Goal: Task Accomplishment & Management: Manage account settings

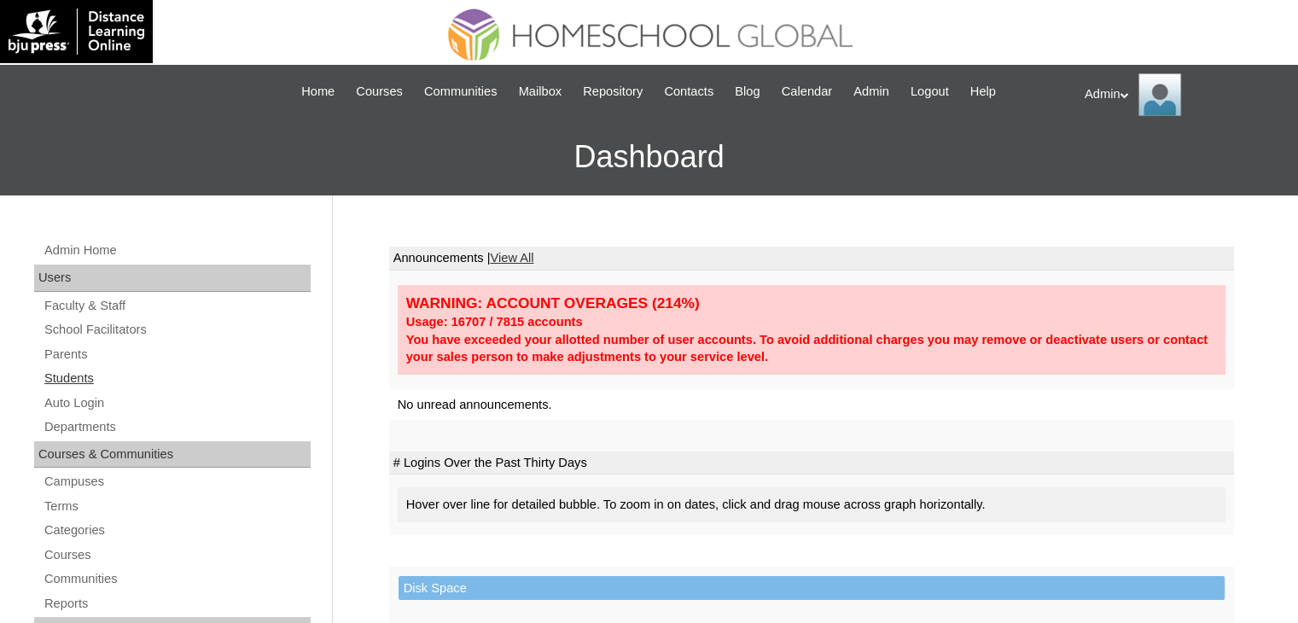
click at [67, 380] on link "Students" at bounding box center [177, 378] width 268 height 21
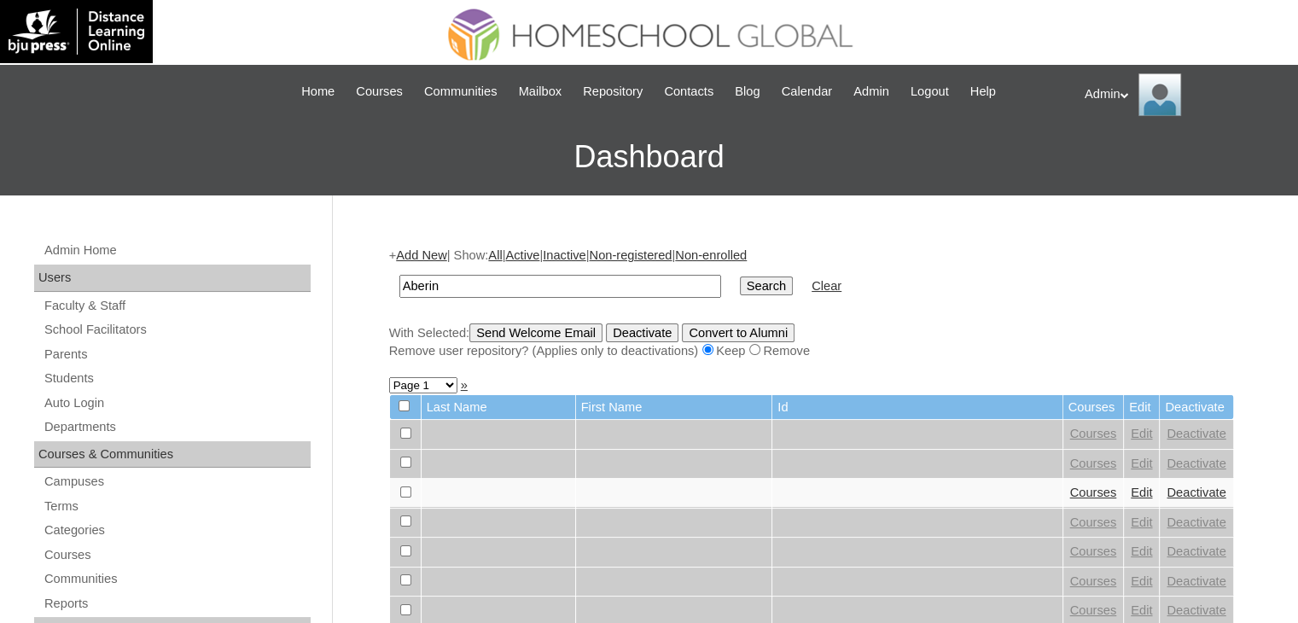
type input "Aberin"
click at [740, 294] on input "Search" at bounding box center [766, 286] width 53 height 19
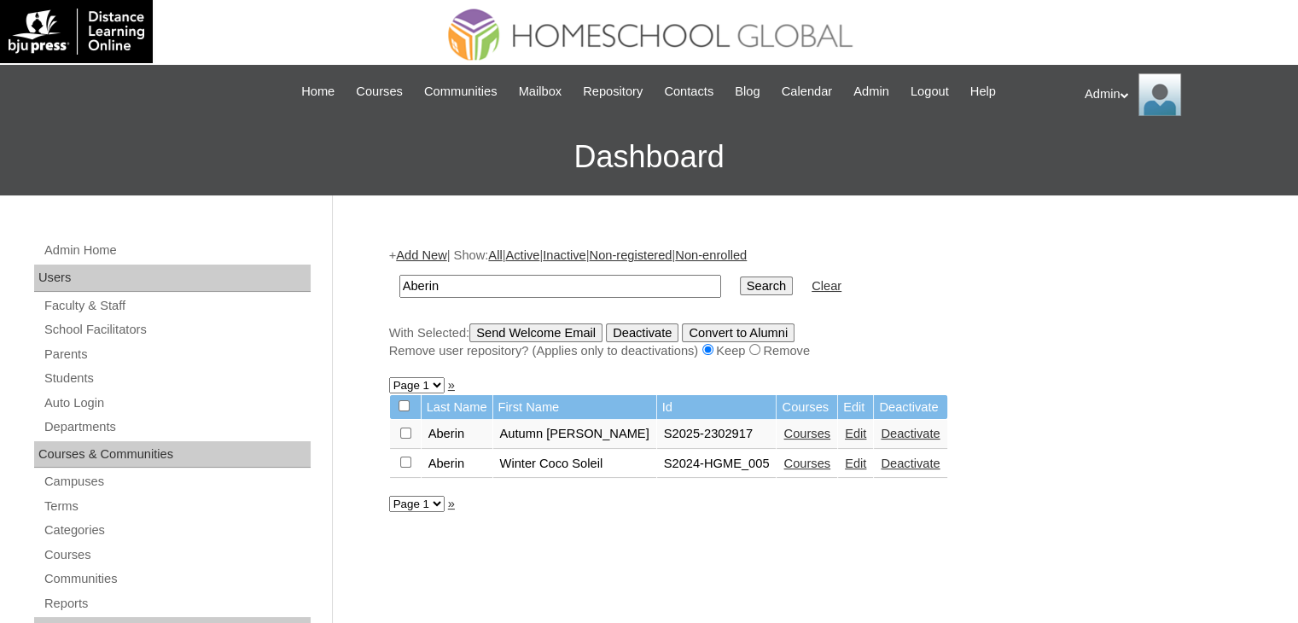
click at [784, 436] on link "Courses" at bounding box center [807, 434] width 47 height 14
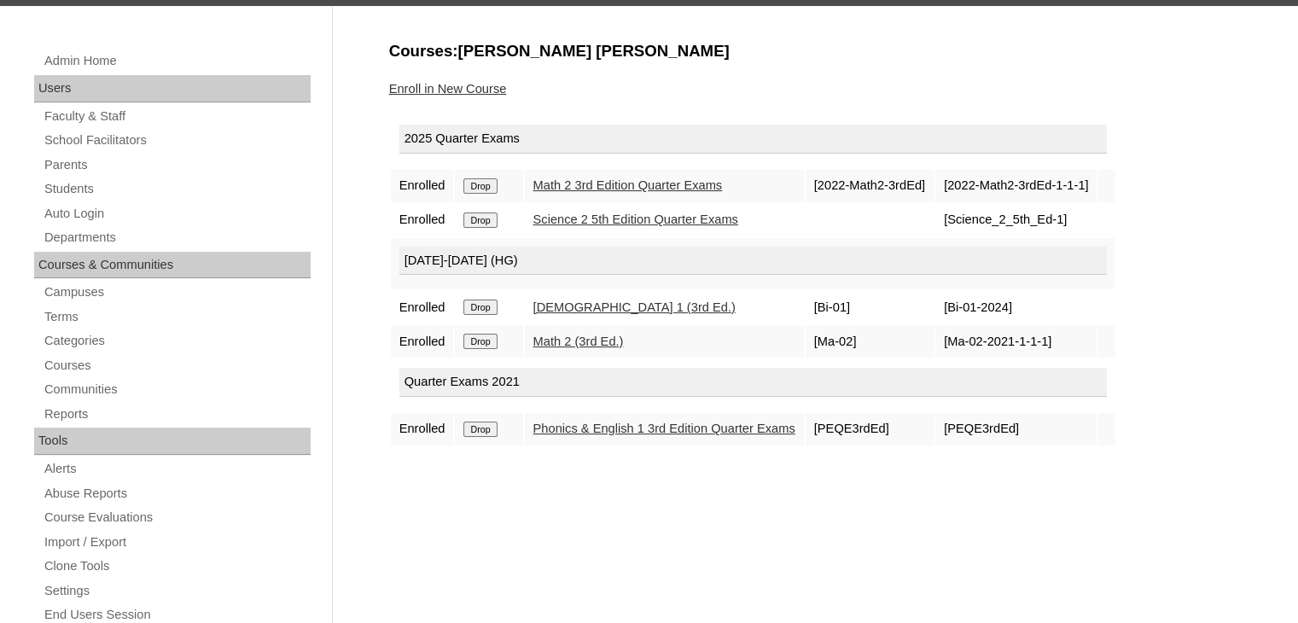
scroll to position [190, 0]
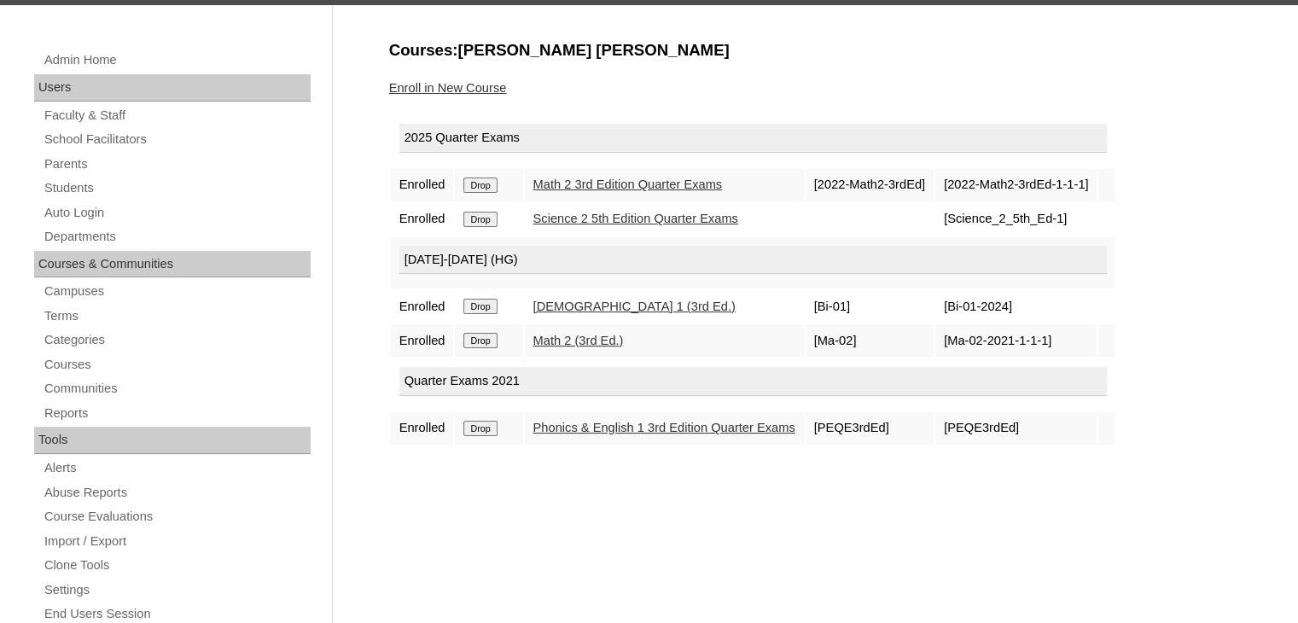
click at [482, 421] on input "Drop" at bounding box center [480, 428] width 33 height 15
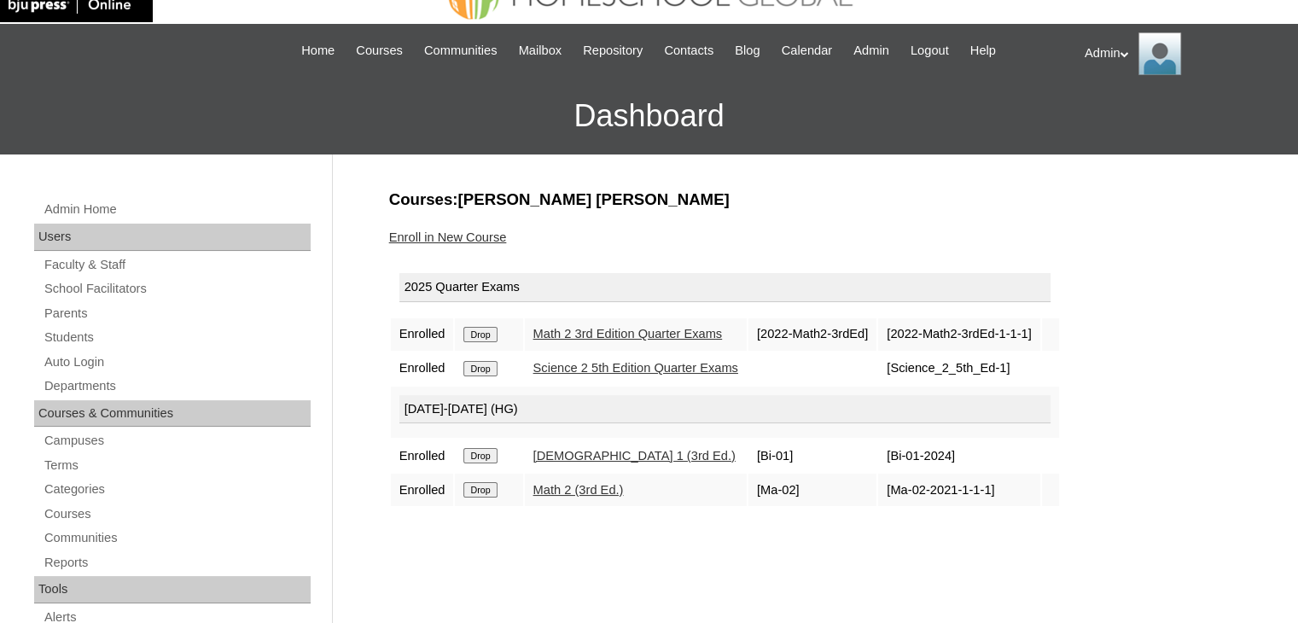
scroll to position [24, 0]
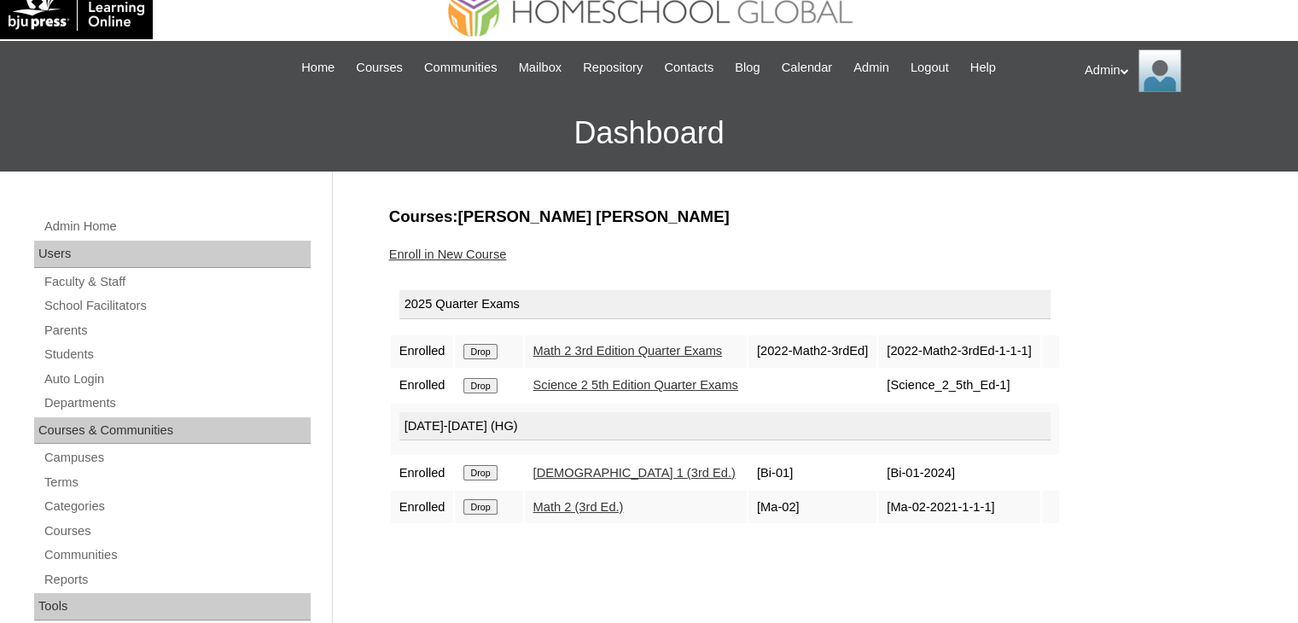
click at [458, 254] on link "Enroll in New Course" at bounding box center [448, 255] width 118 height 14
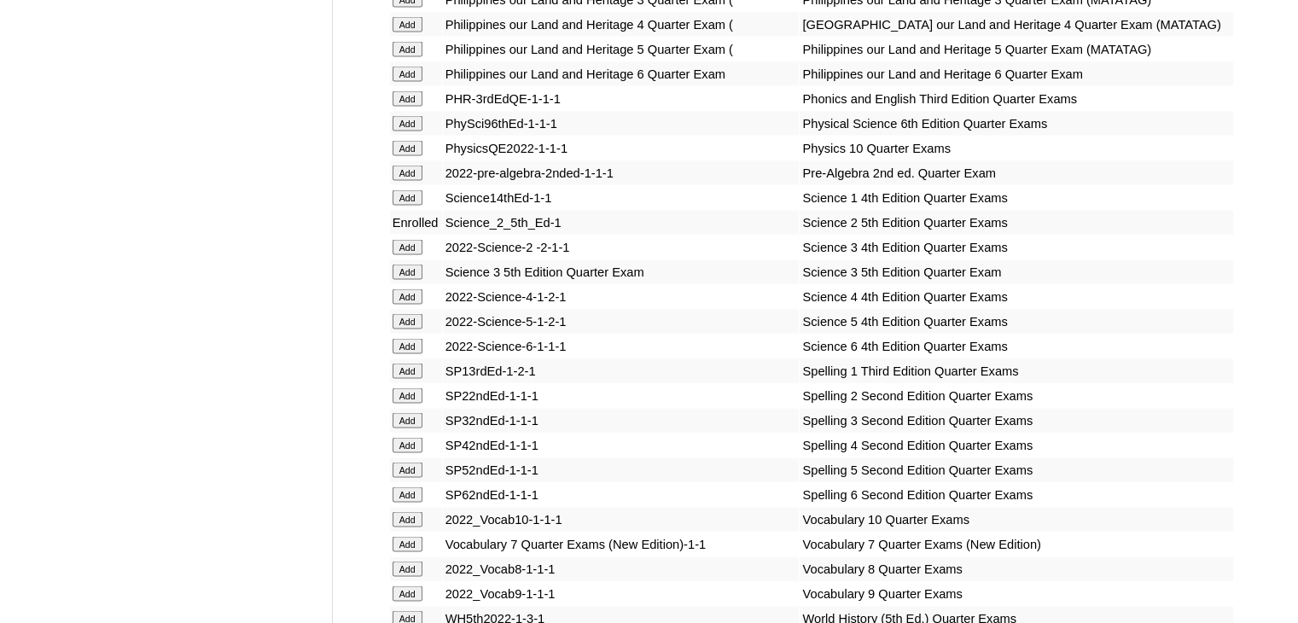
scroll to position [6896, 0]
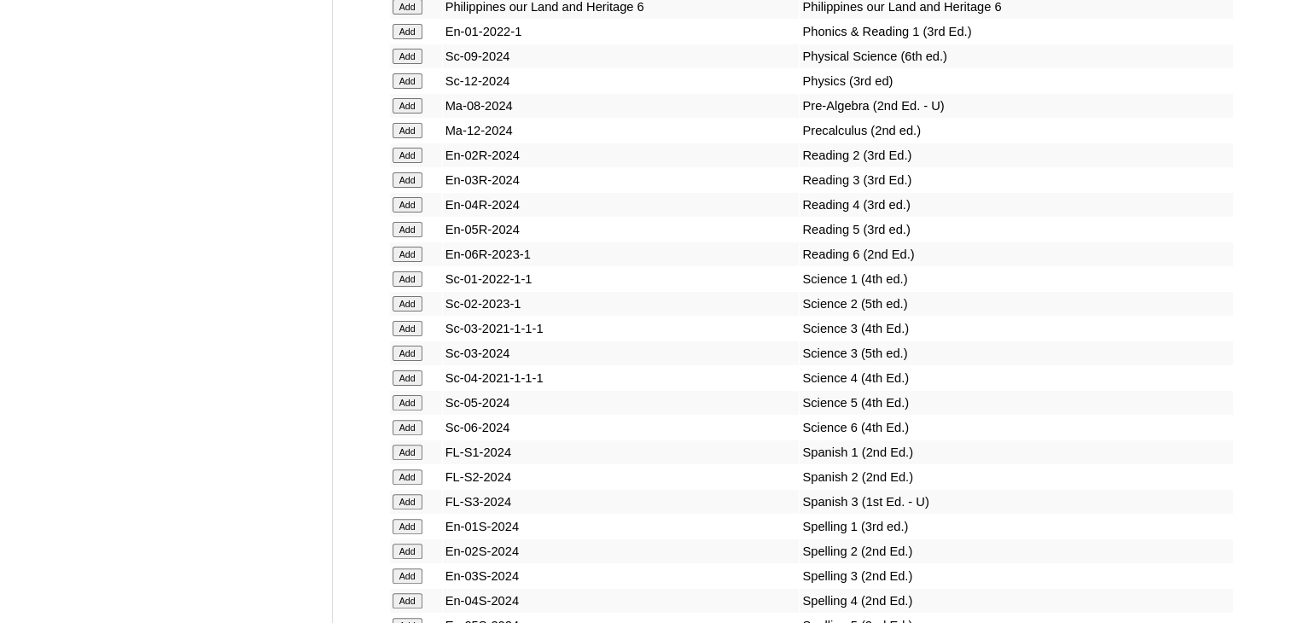
click at [411, 308] on input "Add" at bounding box center [408, 303] width 30 height 15
click at [1087, 128] on td "Precalculus (2nd ed.)" at bounding box center [1016, 131] width 433 height 24
